Goal: Information Seeking & Learning: Learn about a topic

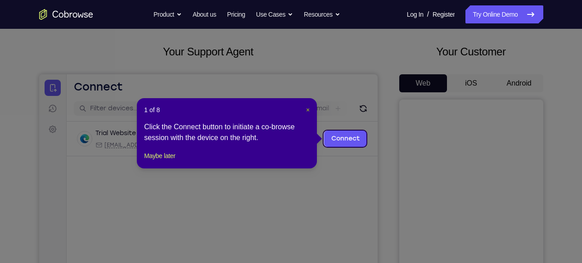
click at [307, 109] on span "×" at bounding box center [308, 109] width 4 height 7
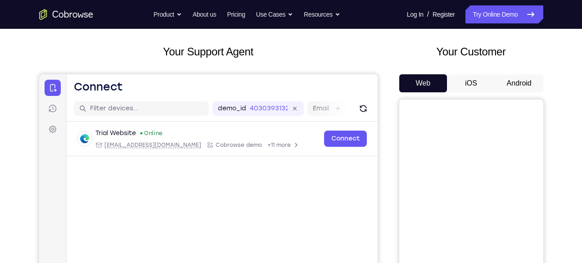
click at [524, 86] on button "Android" at bounding box center [519, 83] width 48 height 18
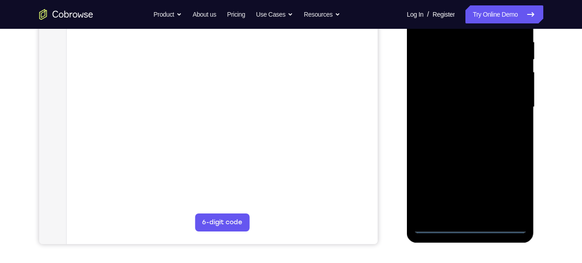
scroll to position [175, 0]
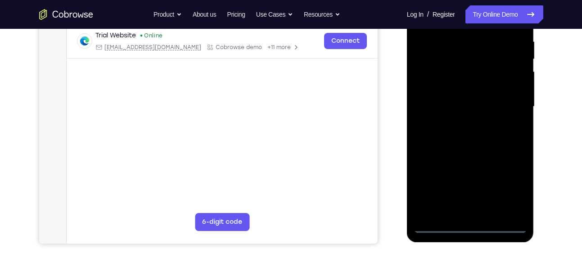
click at [471, 227] on div at bounding box center [470, 107] width 113 height 252
click at [508, 186] on div at bounding box center [470, 107] width 113 height 252
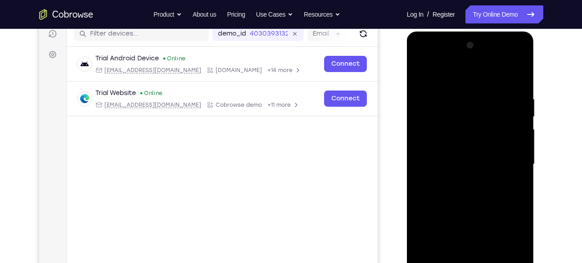
scroll to position [117, 0]
click at [460, 73] on div at bounding box center [470, 165] width 113 height 252
click at [508, 159] on div at bounding box center [470, 165] width 113 height 252
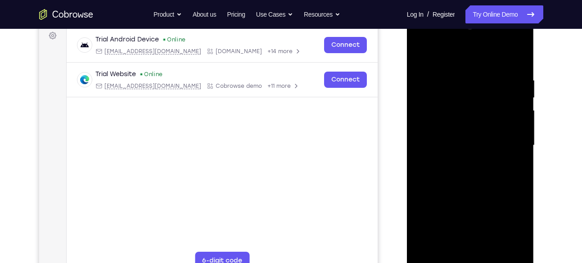
scroll to position [137, 0]
click at [457, 161] on div at bounding box center [470, 145] width 113 height 252
click at [446, 138] on div at bounding box center [470, 145] width 113 height 252
click at [449, 127] on div at bounding box center [470, 145] width 113 height 252
click at [449, 144] on div at bounding box center [470, 145] width 113 height 252
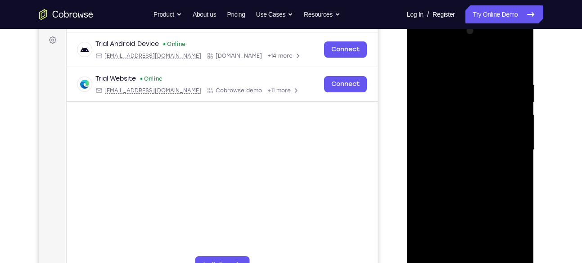
scroll to position [131, 0]
click at [464, 194] on div at bounding box center [470, 151] width 113 height 252
drag, startPoint x: 462, startPoint y: 61, endPoint x: 465, endPoint y: 31, distance: 30.3
click at [465, 31] on div at bounding box center [470, 151] width 113 height 252
click at [459, 79] on div at bounding box center [470, 151] width 113 height 252
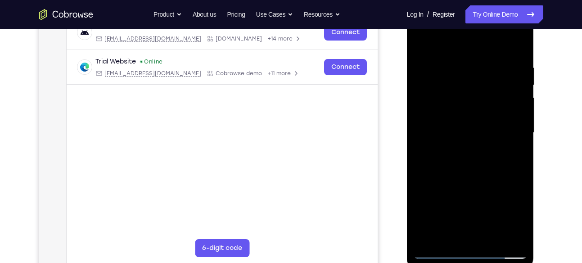
scroll to position [151, 0]
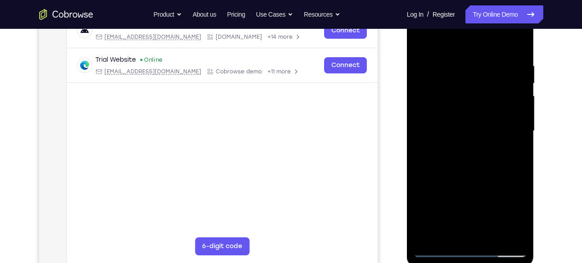
click at [517, 43] on div at bounding box center [470, 131] width 113 height 252
click at [490, 236] on div at bounding box center [470, 131] width 113 height 252
click at [472, 176] on div at bounding box center [470, 131] width 113 height 252
click at [426, 85] on div at bounding box center [470, 131] width 113 height 252
click at [447, 236] on div at bounding box center [470, 131] width 113 height 252
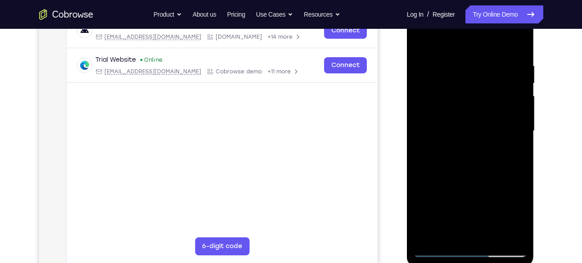
click at [449, 165] on div at bounding box center [470, 131] width 113 height 252
click at [438, 131] on div at bounding box center [470, 131] width 113 height 252
click at [519, 157] on div at bounding box center [470, 131] width 113 height 252
click at [516, 99] on div at bounding box center [470, 131] width 113 height 252
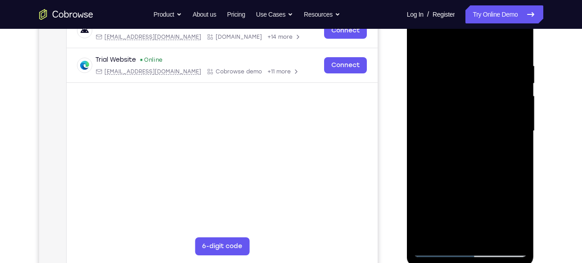
click at [518, 44] on div at bounding box center [470, 131] width 113 height 252
click at [426, 37] on div at bounding box center [470, 131] width 113 height 252
